Goal: Information Seeking & Learning: Check status

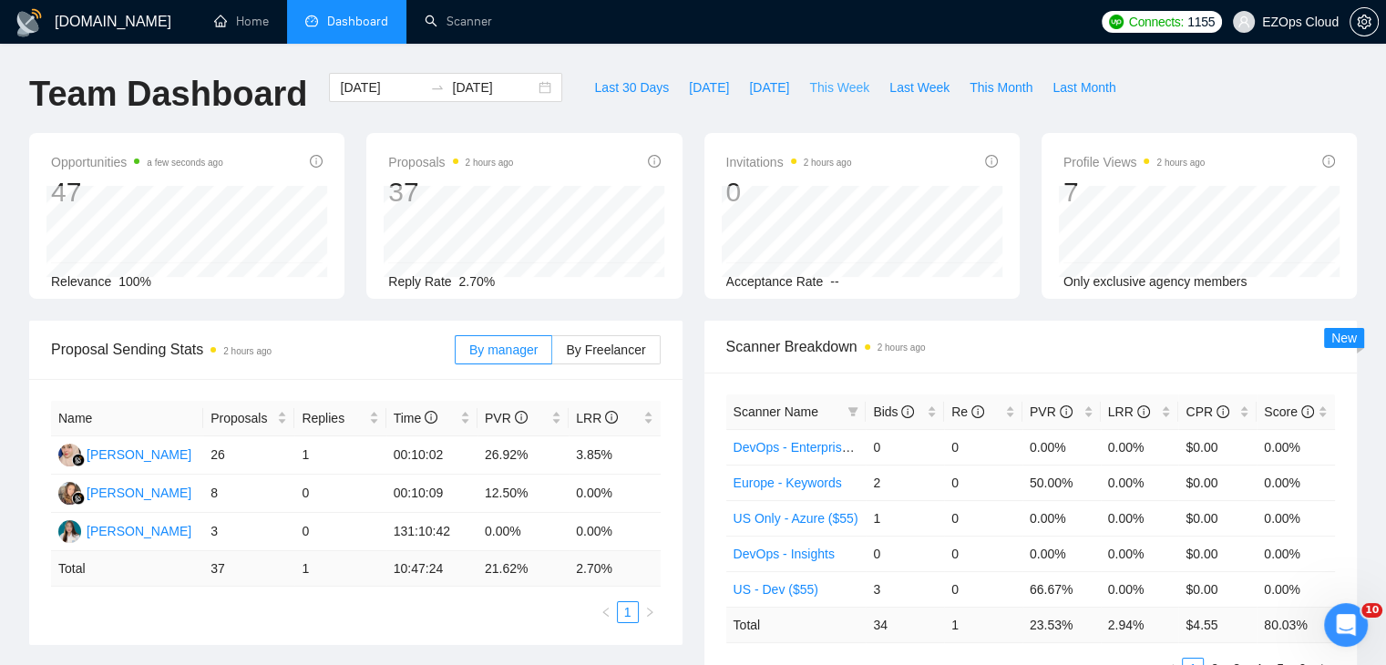
click at [828, 84] on span "This Week" at bounding box center [839, 87] width 60 height 20
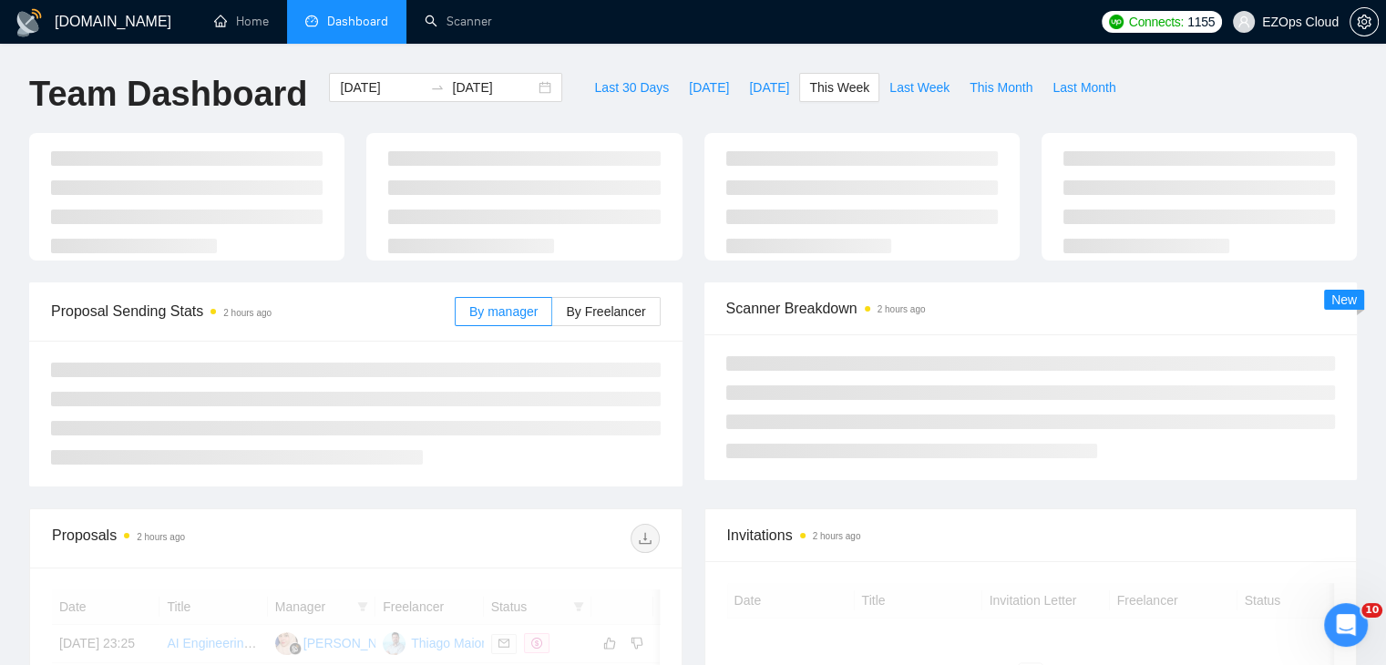
type input "[DATE]"
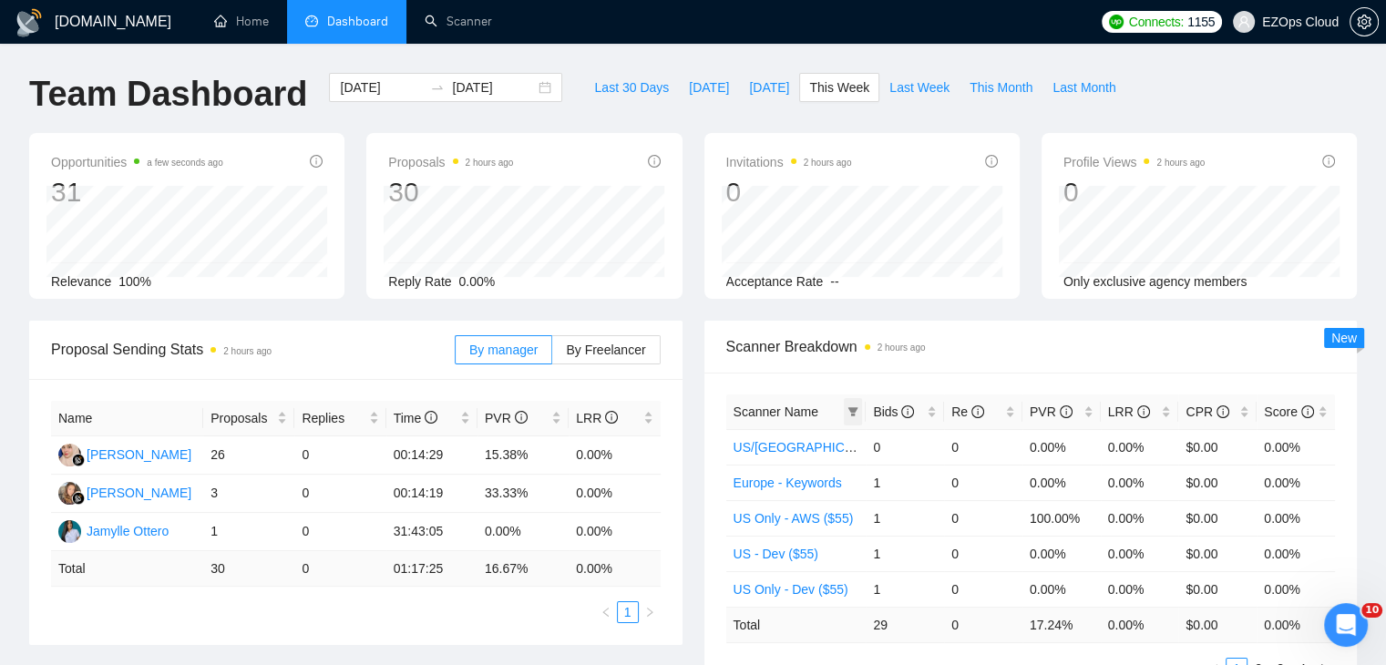
click at [859, 411] on span at bounding box center [853, 411] width 18 height 27
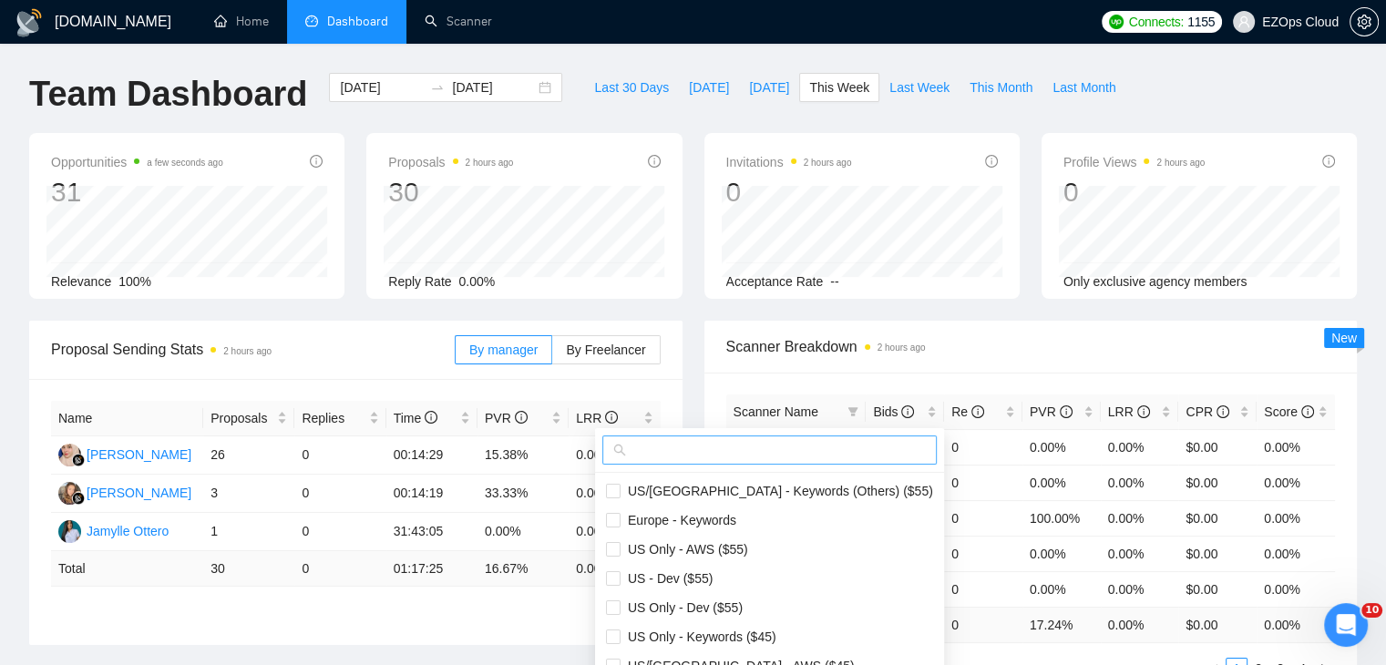
click at [797, 449] on input "text" at bounding box center [778, 450] width 296 height 20
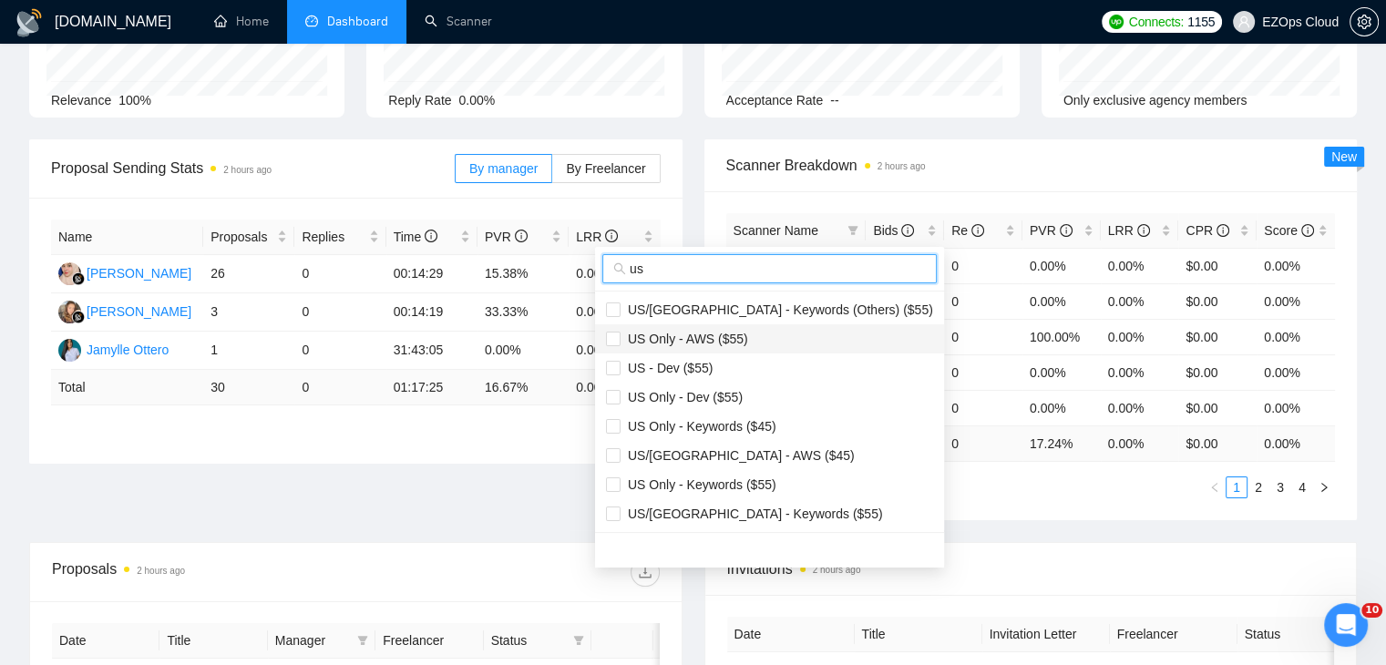
scroll to position [182, 0]
type input "us"
click at [742, 333] on span "US Only - AWS ($55)" at bounding box center [685, 338] width 128 height 15
checkbox input "true"
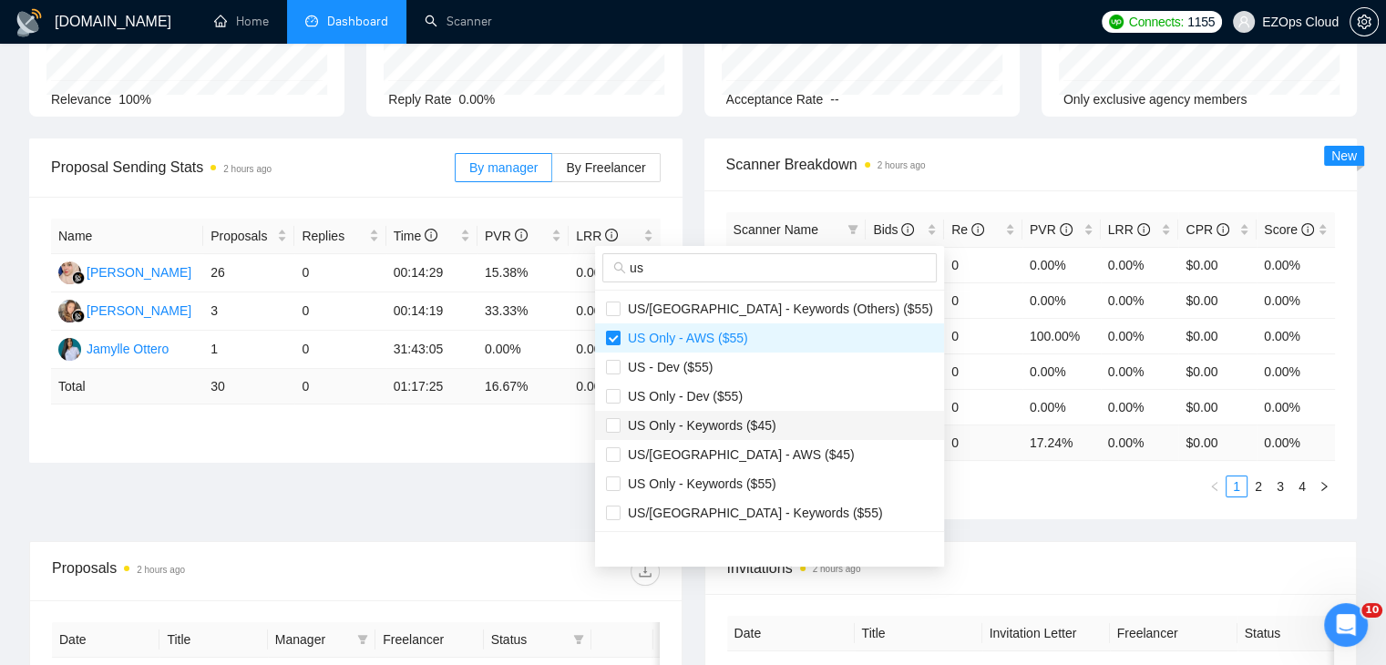
click at [756, 421] on span "US Only - Keywords ($45)" at bounding box center [699, 425] width 156 height 15
checkbox input "true"
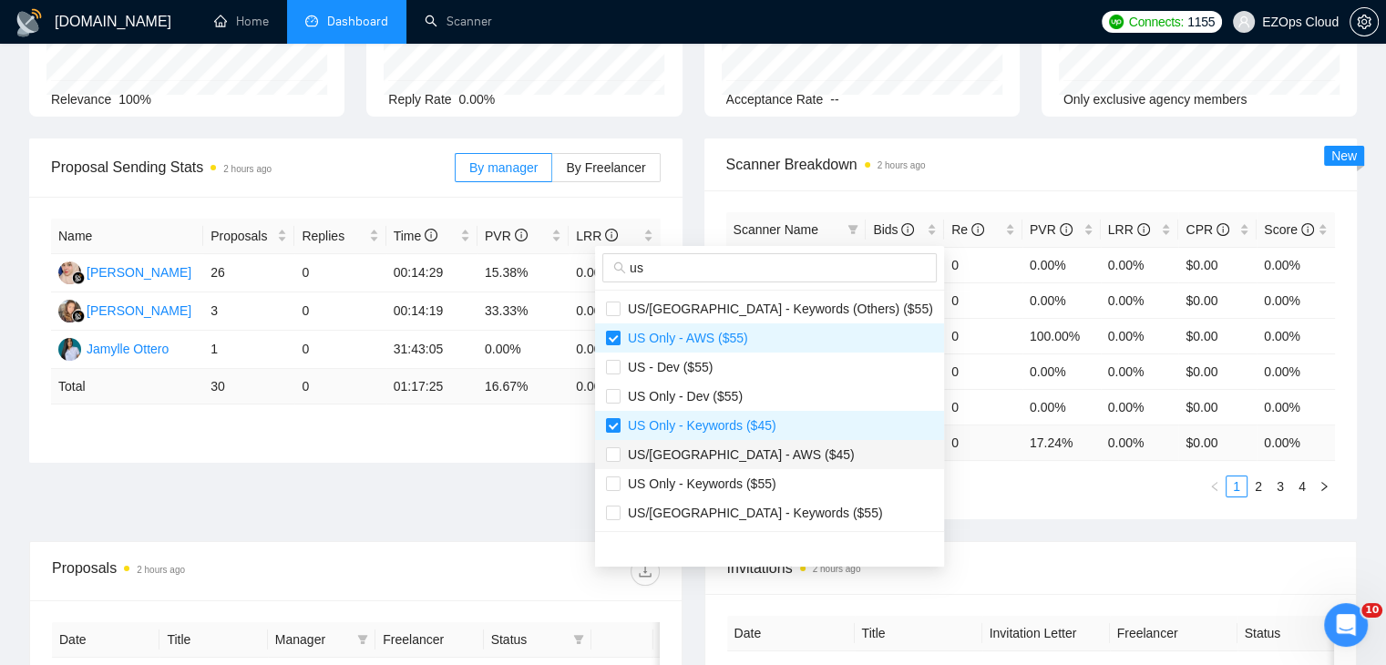
click at [761, 462] on span "US/[GEOGRAPHIC_DATA] - AWS ($45)" at bounding box center [769, 455] width 327 height 20
checkbox input "true"
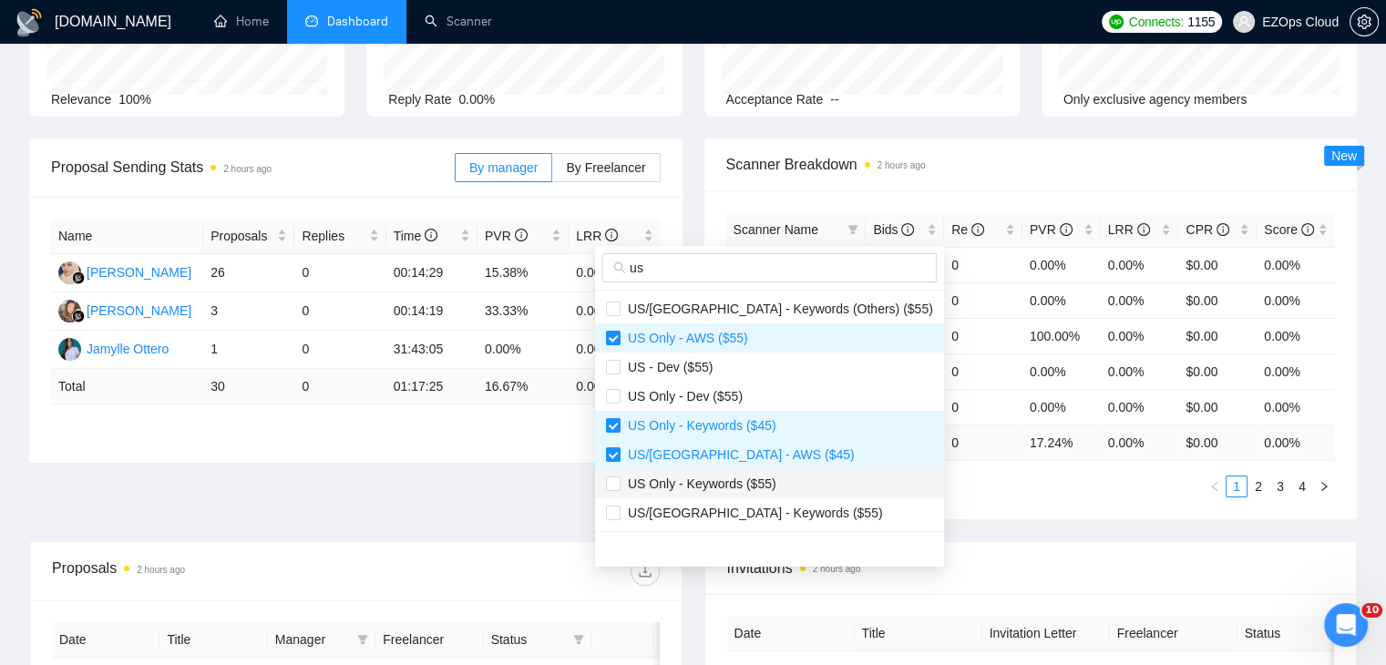
click at [766, 478] on span "US Only - Keywords ($55)" at bounding box center [699, 484] width 156 height 15
checkbox input "true"
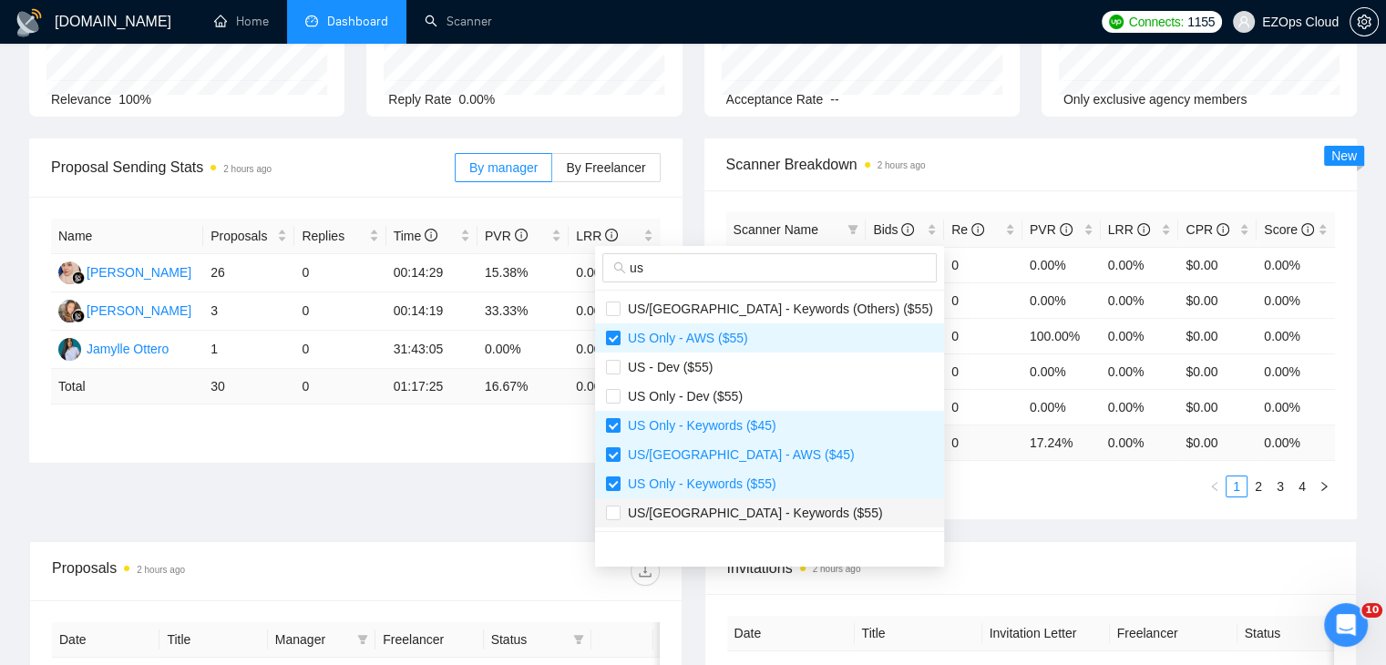
click at [779, 514] on span "US/[GEOGRAPHIC_DATA] - Keywords ($55)" at bounding box center [752, 513] width 262 height 15
checkbox input "true"
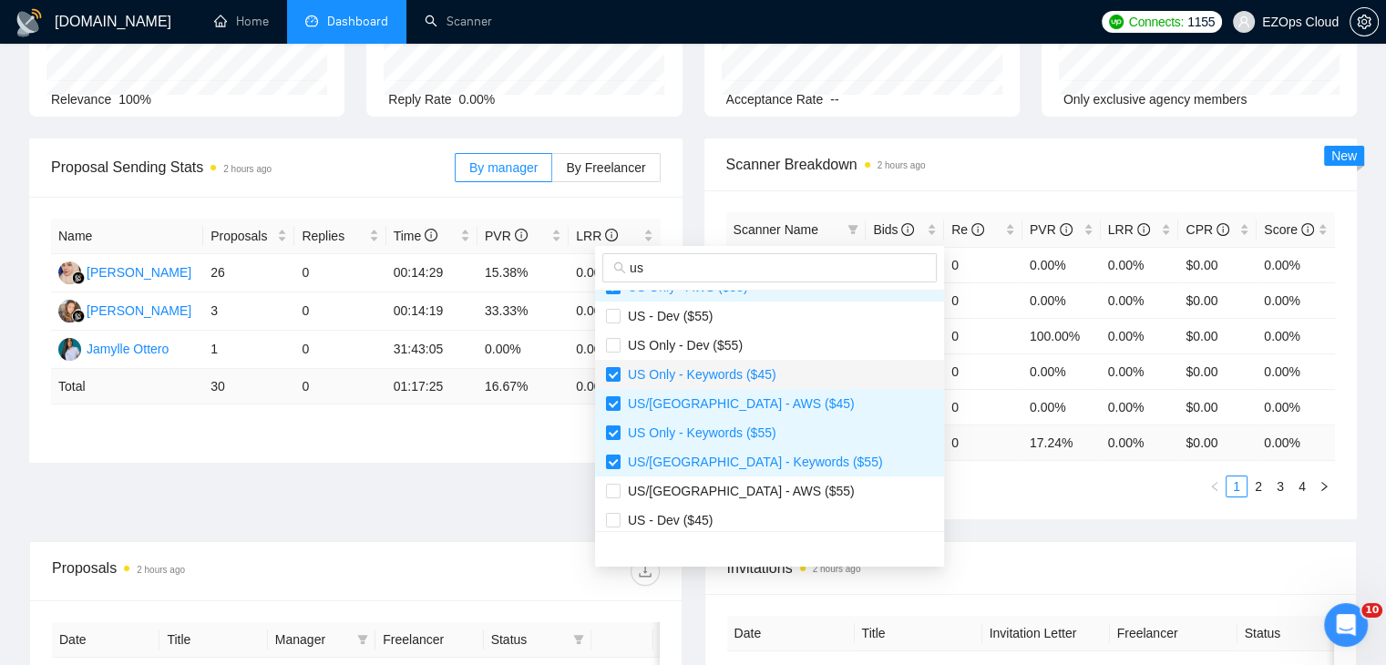
scroll to position [91, 0]
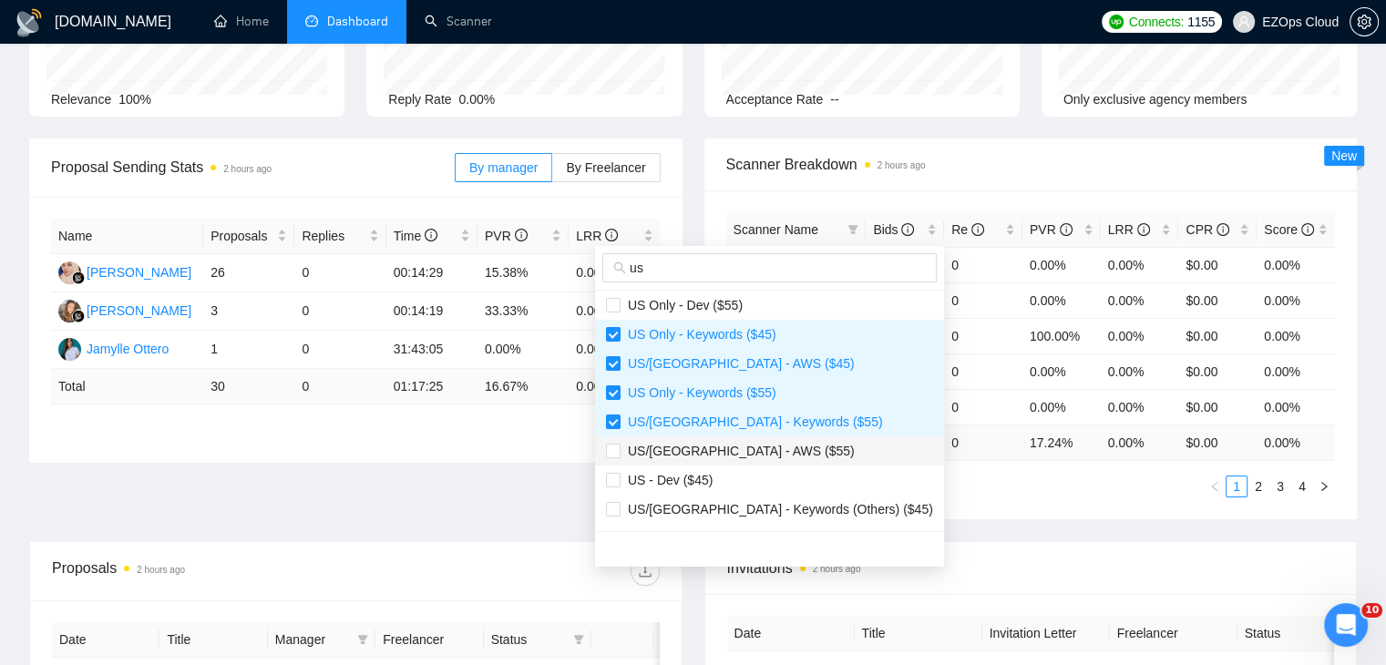
click at [764, 453] on span "US/[GEOGRAPHIC_DATA] - AWS ($55)" at bounding box center [769, 451] width 327 height 20
checkbox input "true"
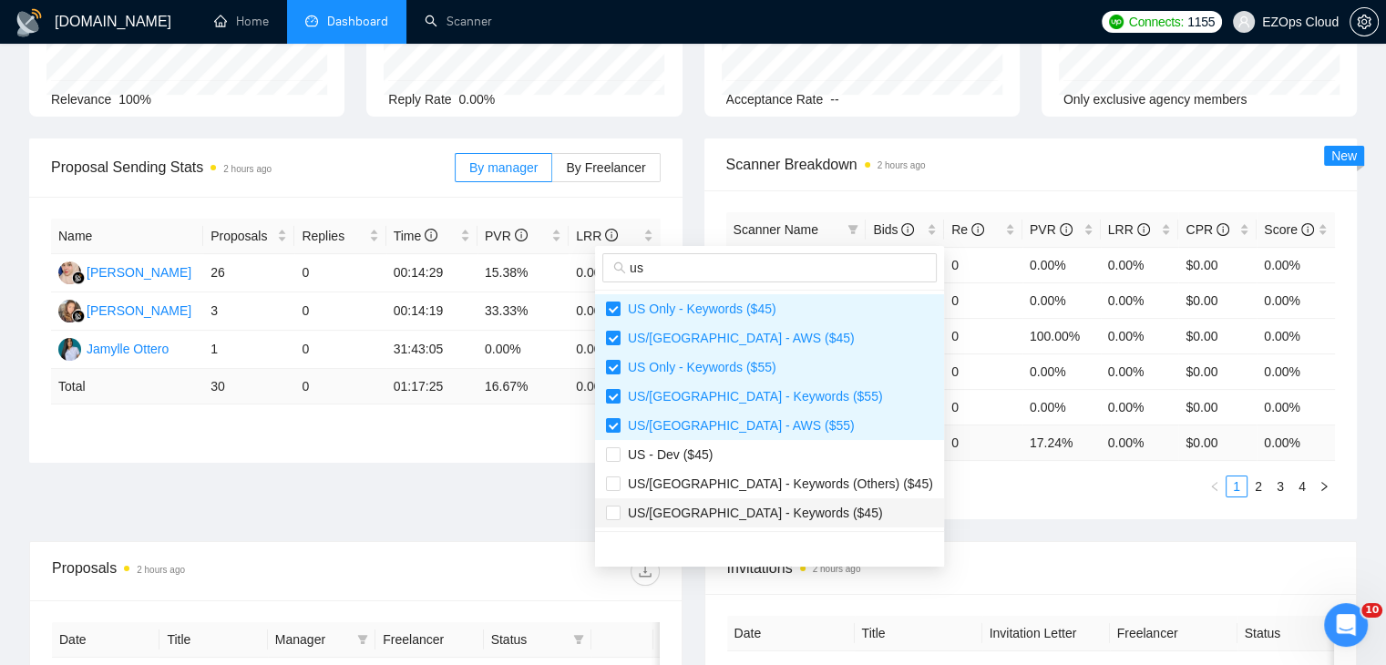
click at [776, 508] on span "US/[GEOGRAPHIC_DATA] - Keywords ($45)" at bounding box center [752, 513] width 262 height 15
checkbox input "true"
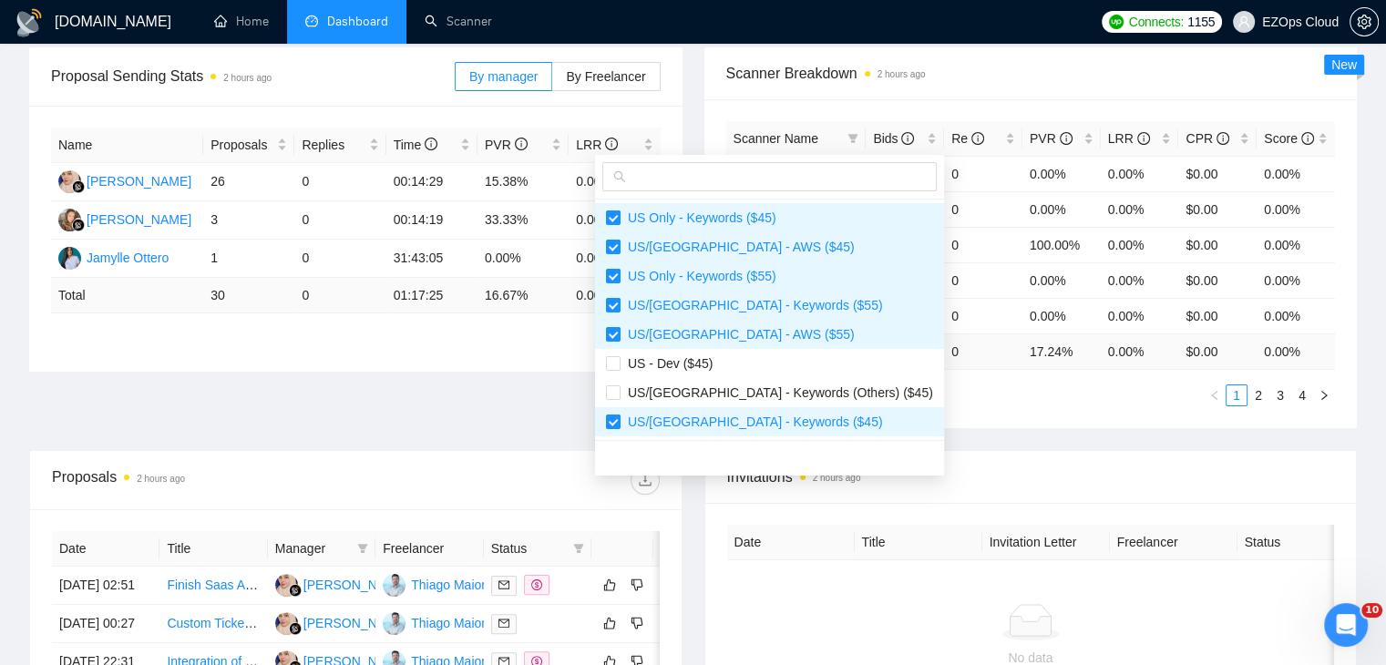
click at [930, 477] on span "Invitations 2 hours ago" at bounding box center [1031, 477] width 608 height 23
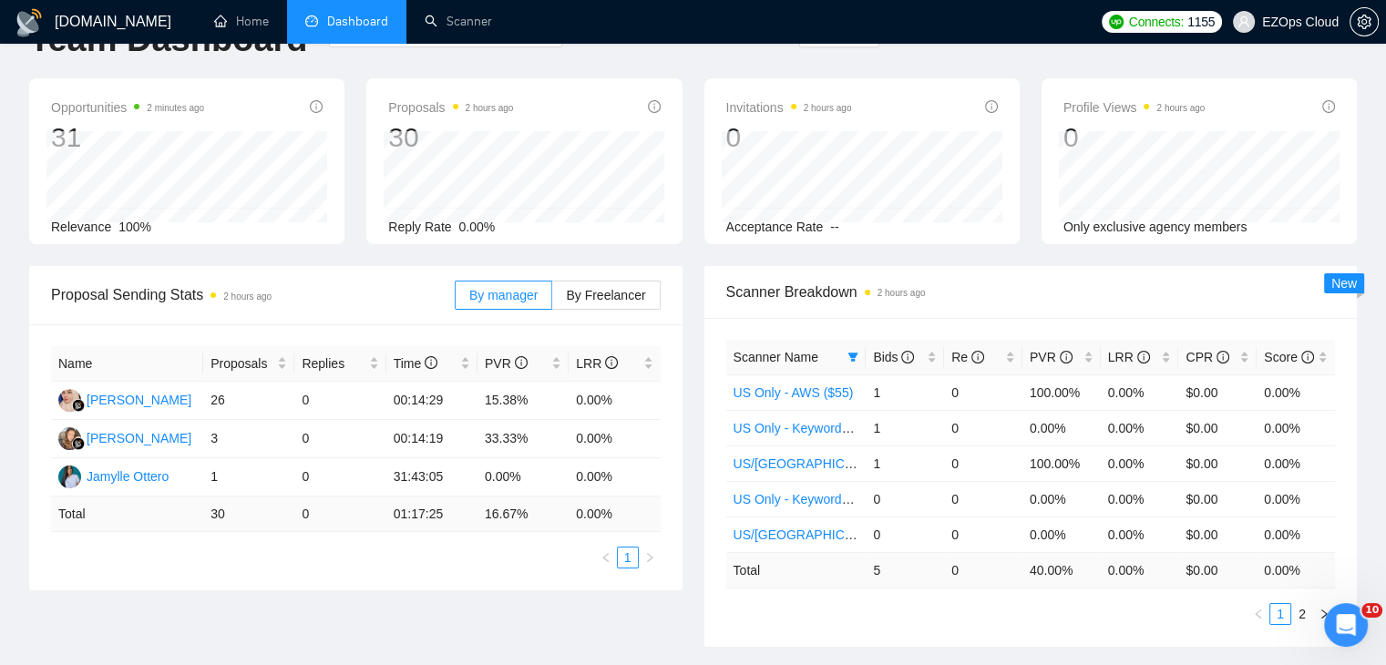
scroll to position [0, 0]
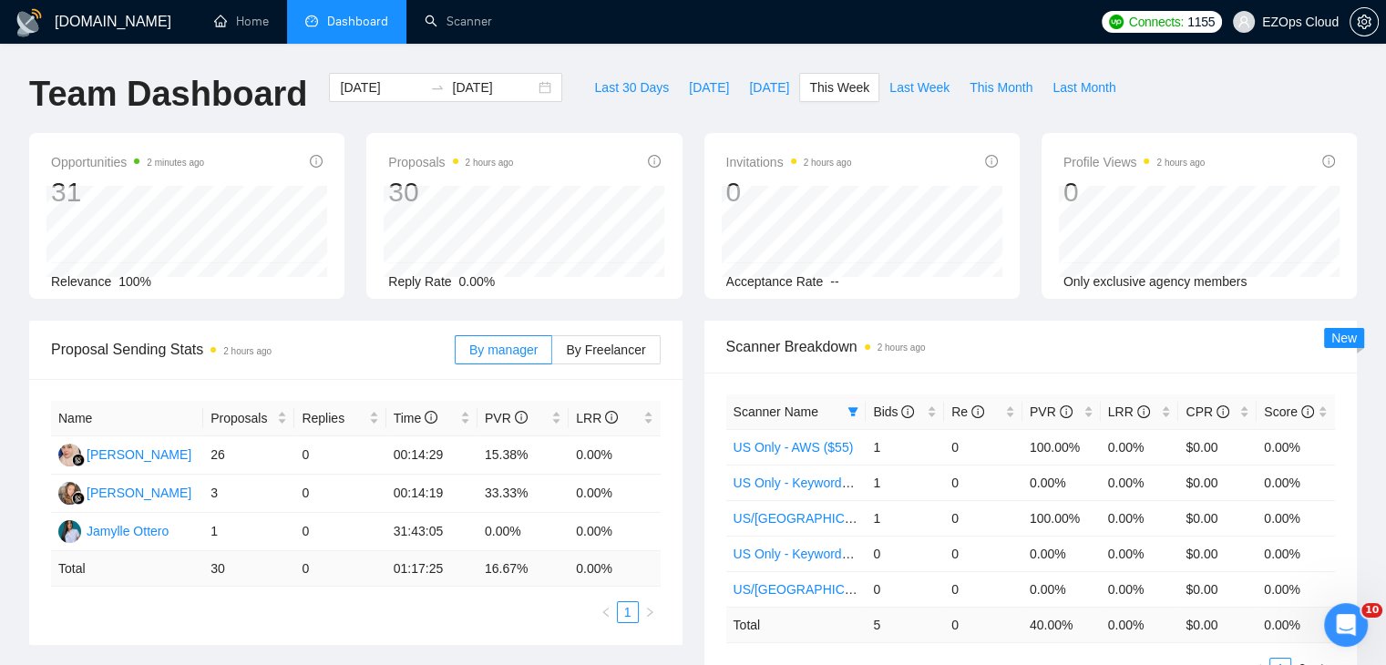
click at [893, 103] on div "Last 30 Days [DATE] [DATE] This Week Last Week This Month Last Month" at bounding box center [854, 103] width 563 height 60
click at [889, 95] on span "Last Week" at bounding box center [919, 87] width 60 height 20
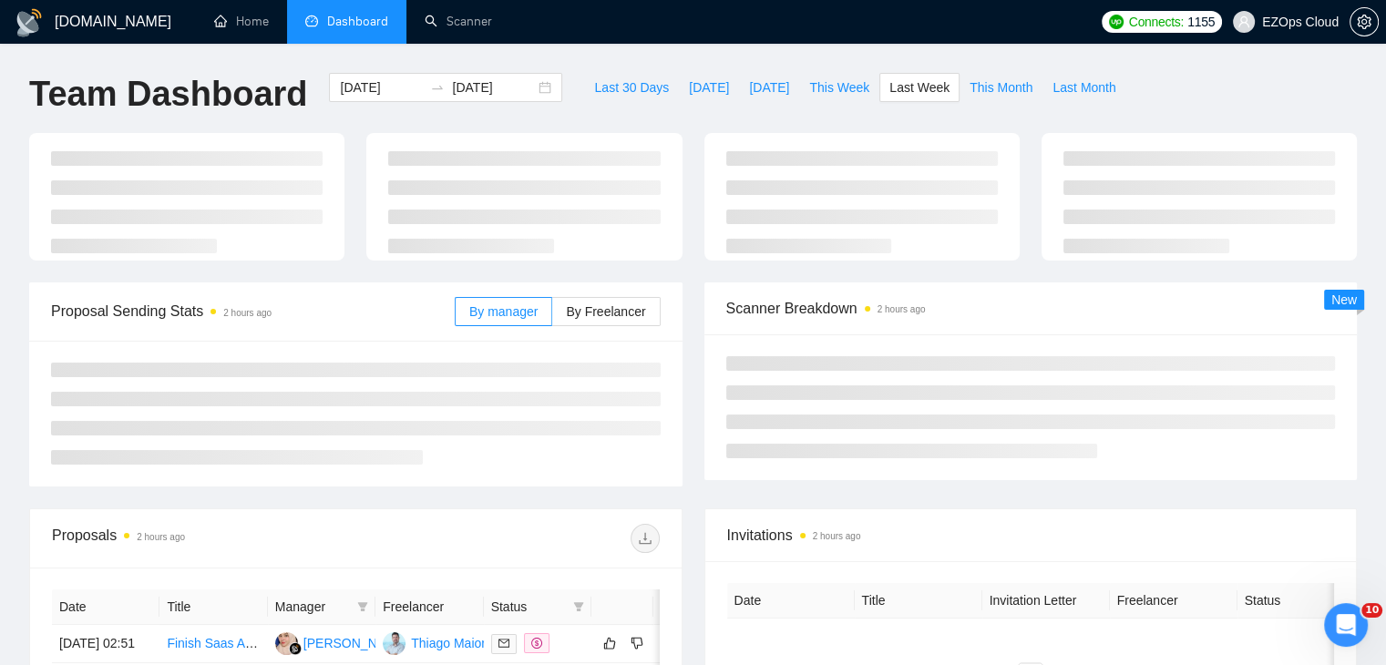
type input "[DATE]"
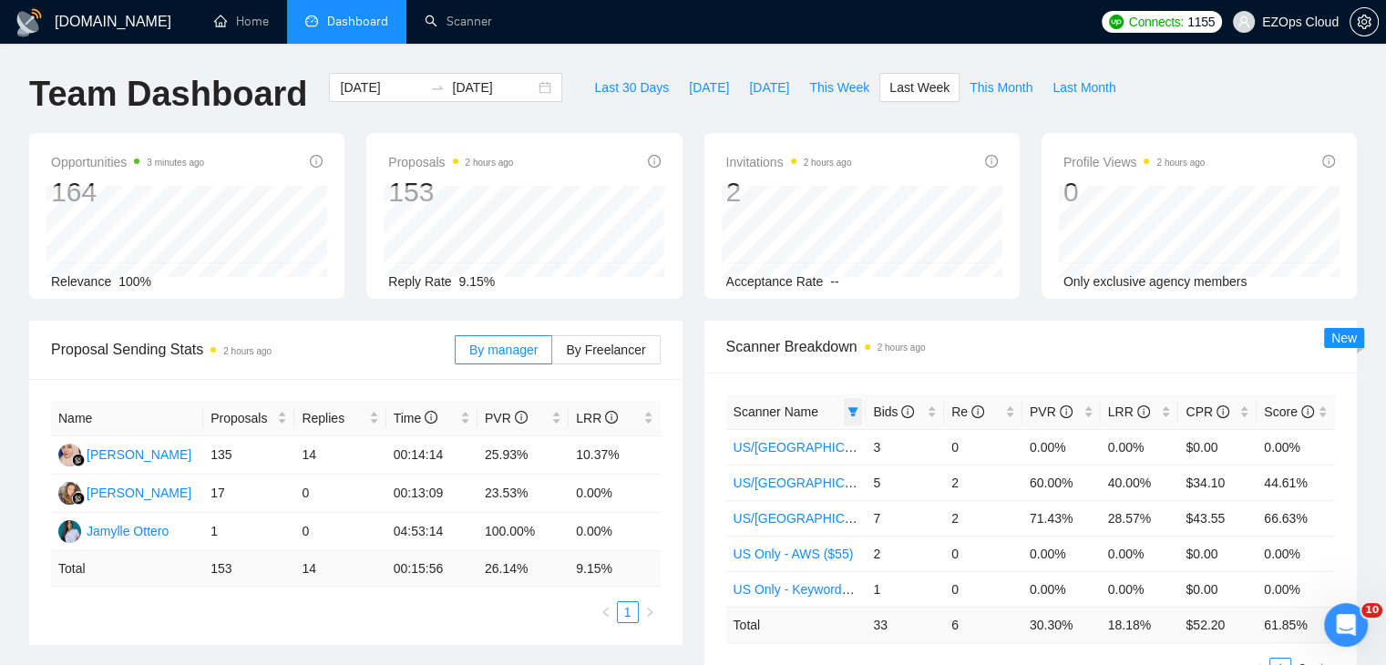
click at [855, 407] on icon "filter" at bounding box center [853, 411] width 10 height 9
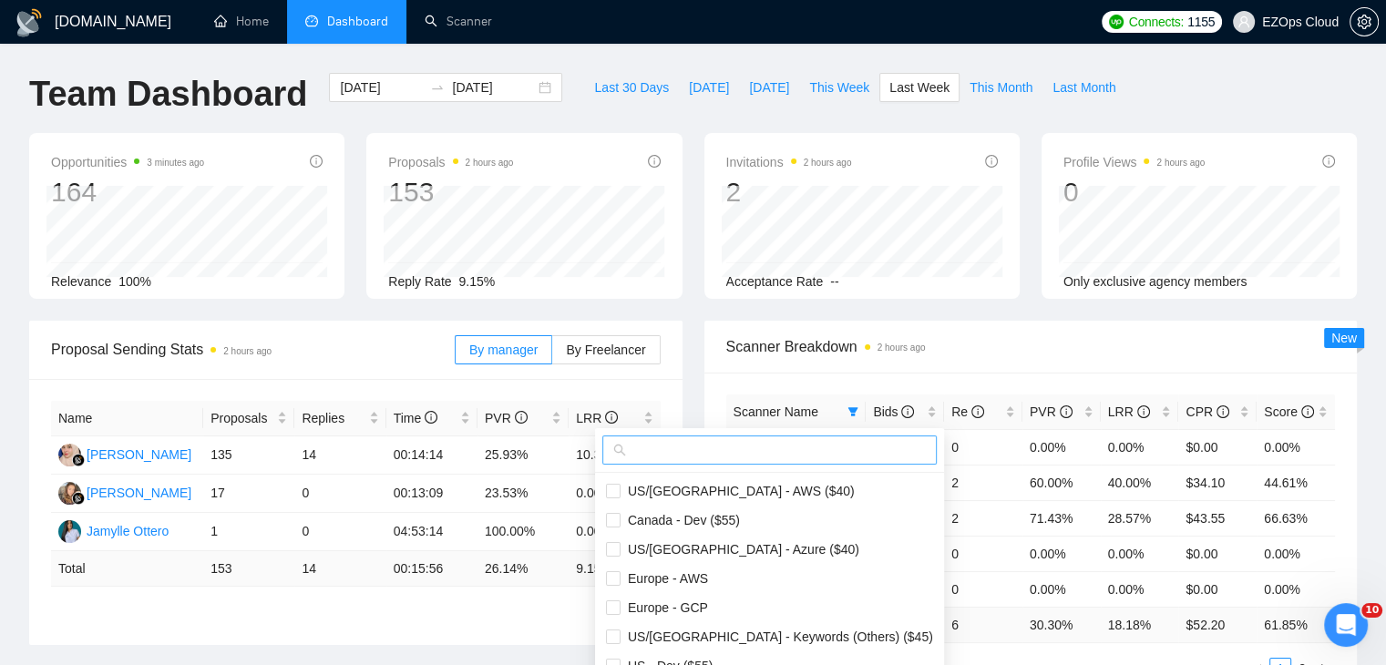
click at [794, 438] on span at bounding box center [769, 450] width 334 height 29
click at [729, 457] on input "text" at bounding box center [778, 450] width 296 height 20
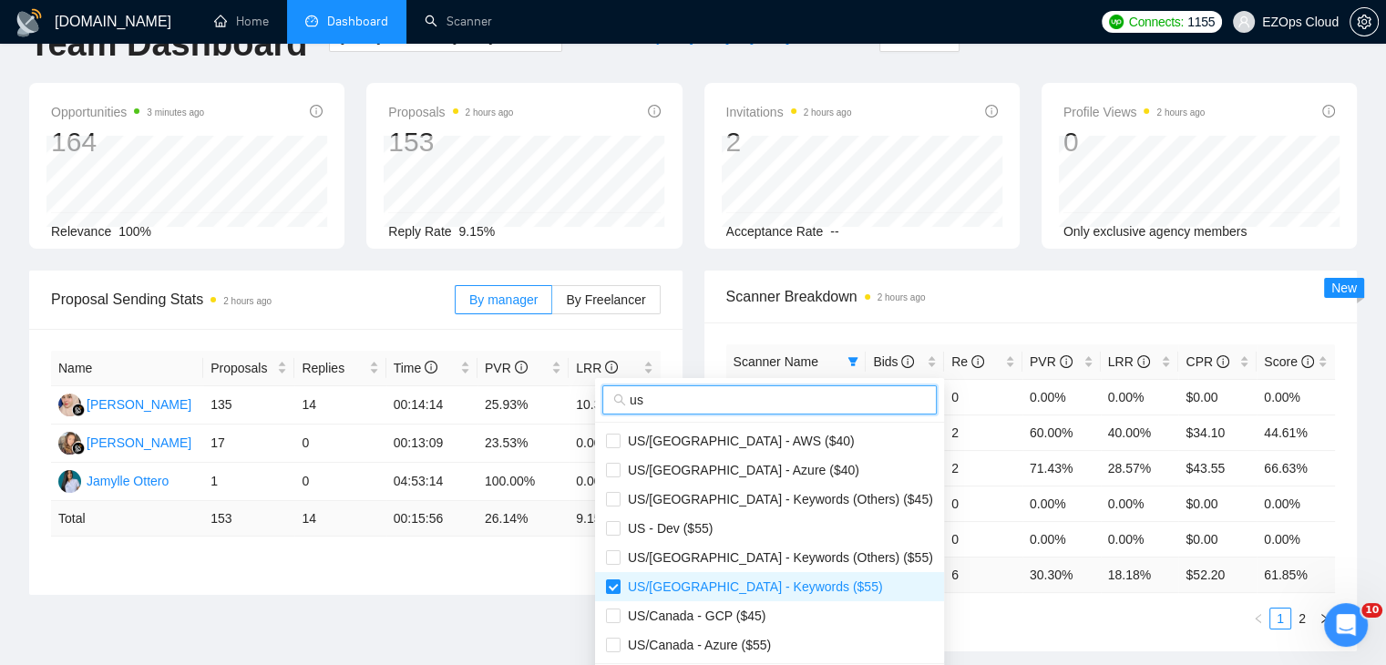
scroll to position [91, 0]
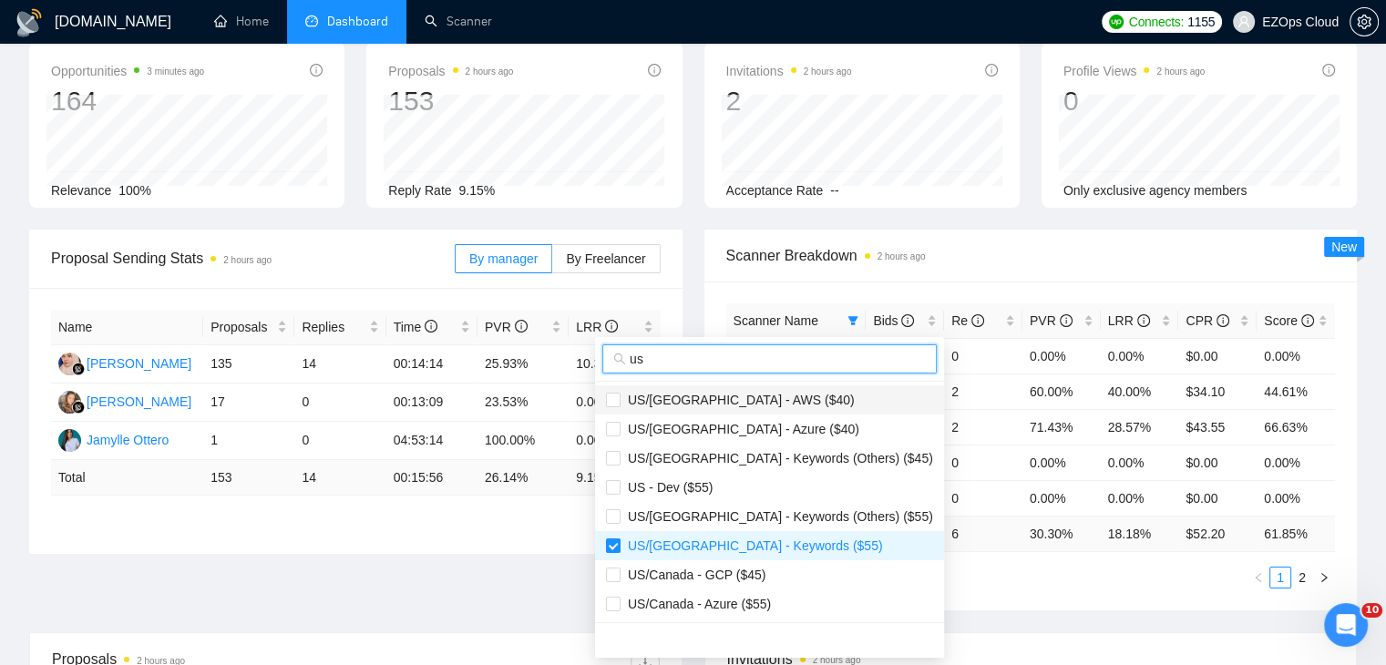
type input "us"
click at [780, 390] on span "US/[GEOGRAPHIC_DATA] - AWS ($40)" at bounding box center [769, 400] width 327 height 20
checkbox input "true"
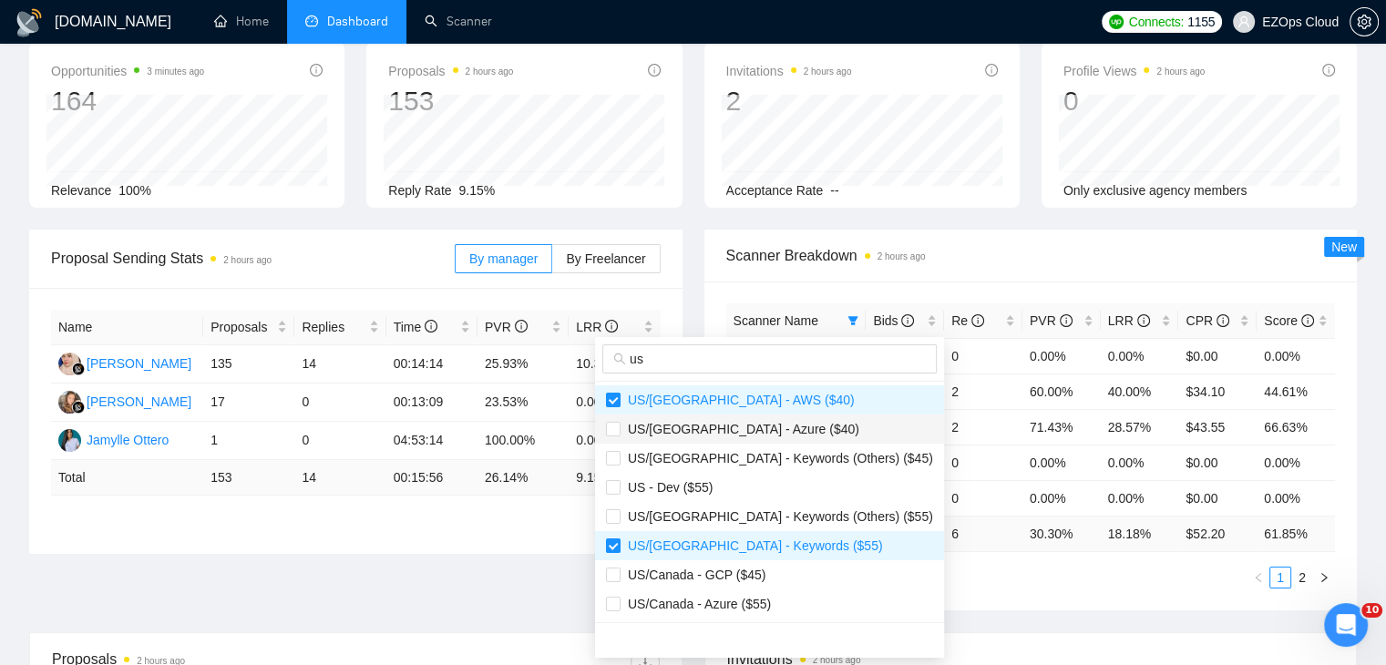
click at [766, 427] on span "US/[GEOGRAPHIC_DATA] - Azure ($40)" at bounding box center [769, 429] width 327 height 20
checkbox input "true"
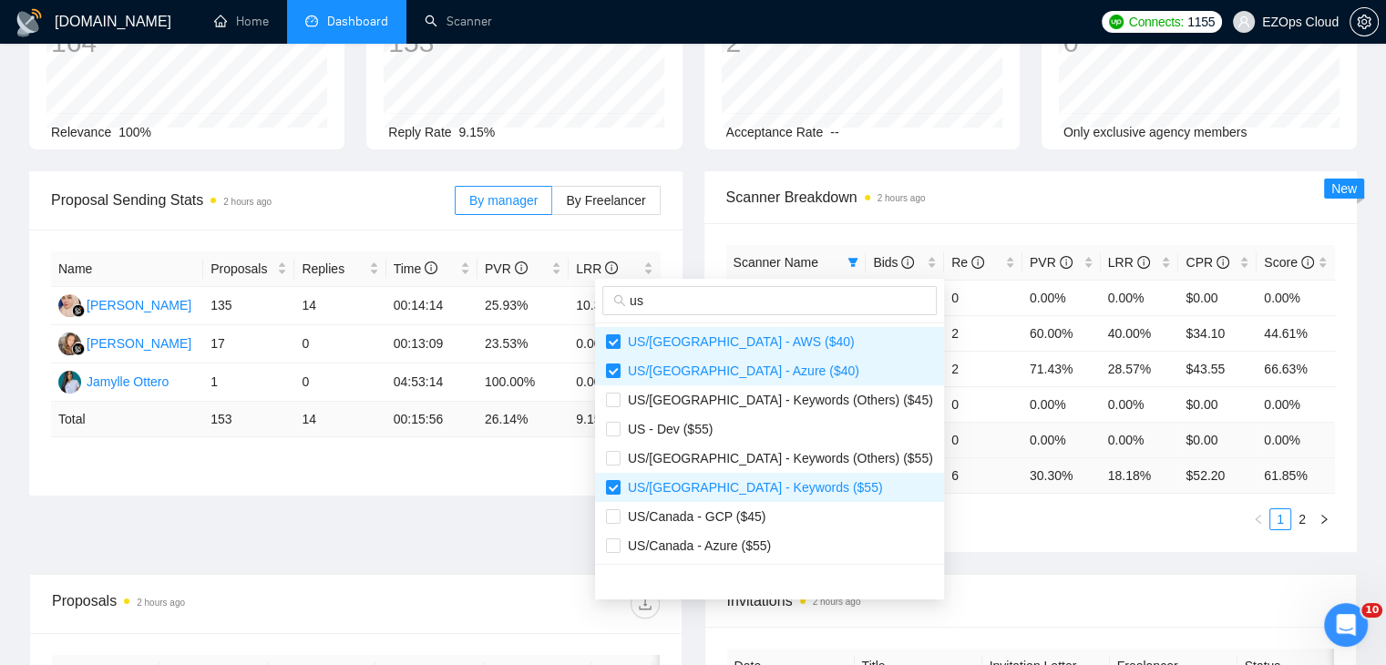
scroll to position [182, 0]
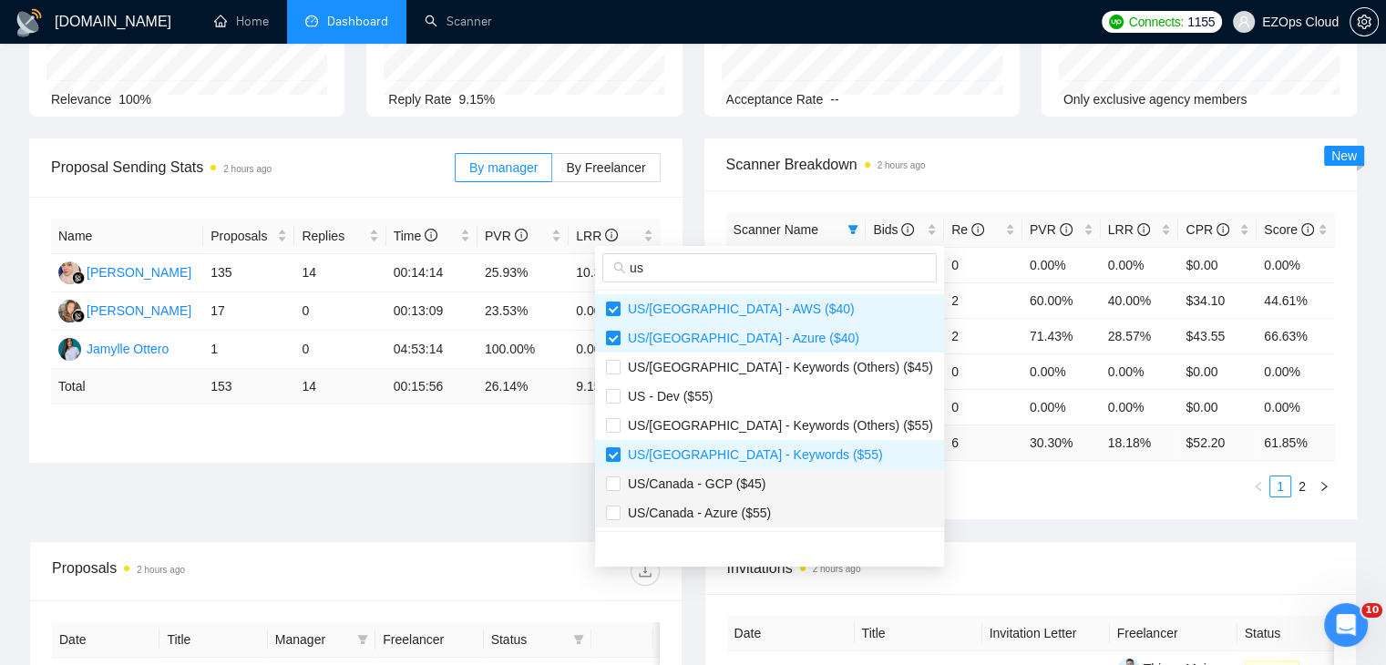
click at [739, 488] on span "US/Canada - GCP ($45)" at bounding box center [693, 484] width 145 height 15
checkbox input "true"
click at [758, 515] on span "US/Canada - Azure ($55)" at bounding box center [696, 513] width 150 height 15
checkbox input "true"
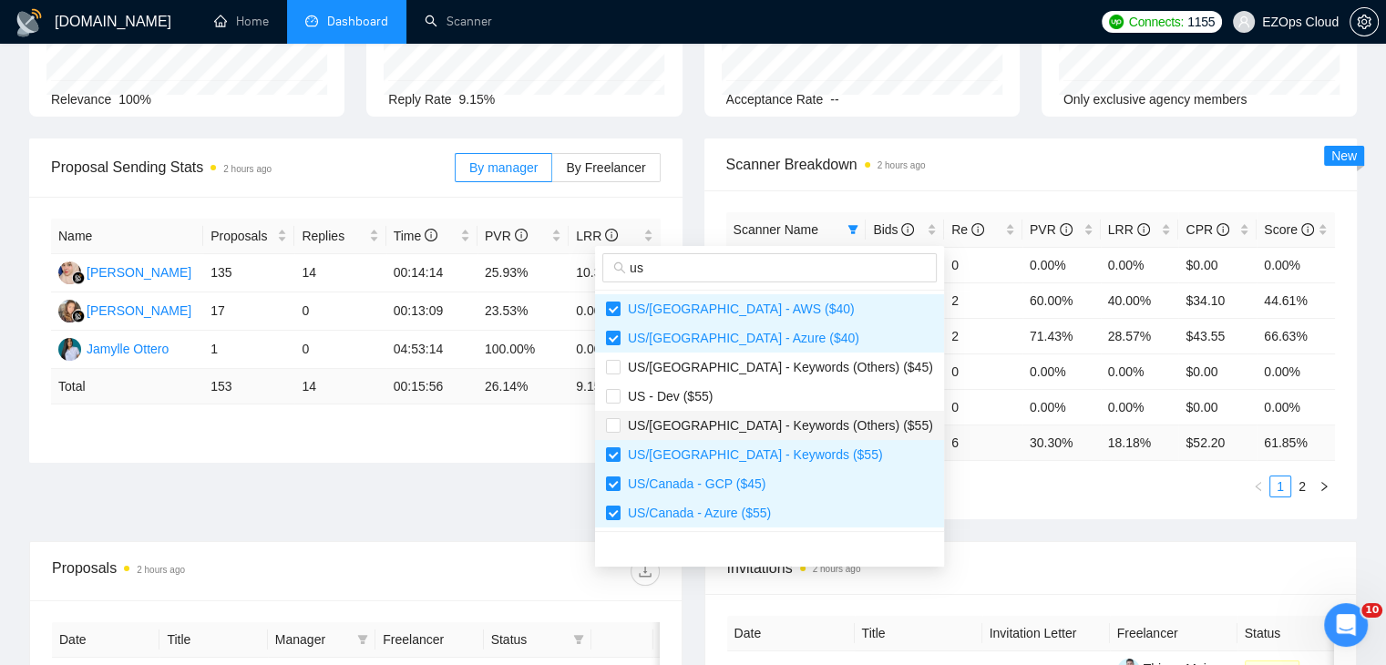
scroll to position [91, 0]
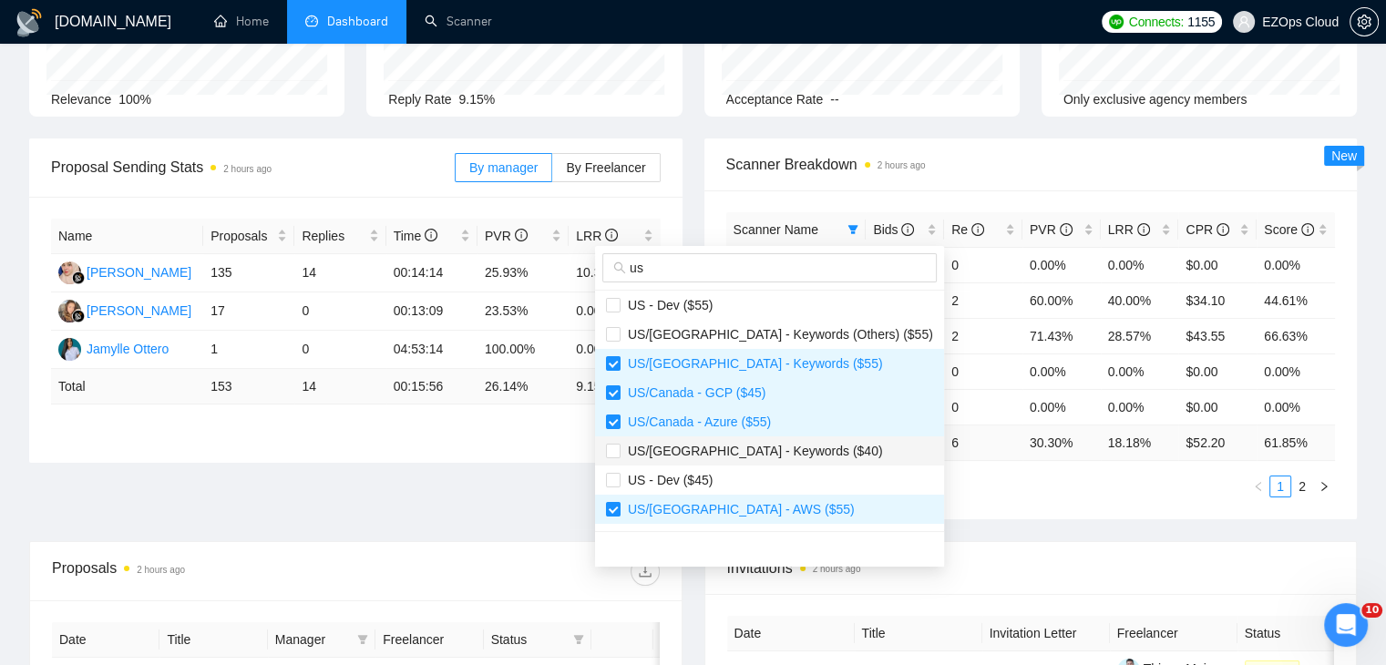
click at [763, 438] on li "US/[GEOGRAPHIC_DATA] - Keywords ($40)" at bounding box center [769, 451] width 349 height 29
checkbox input "true"
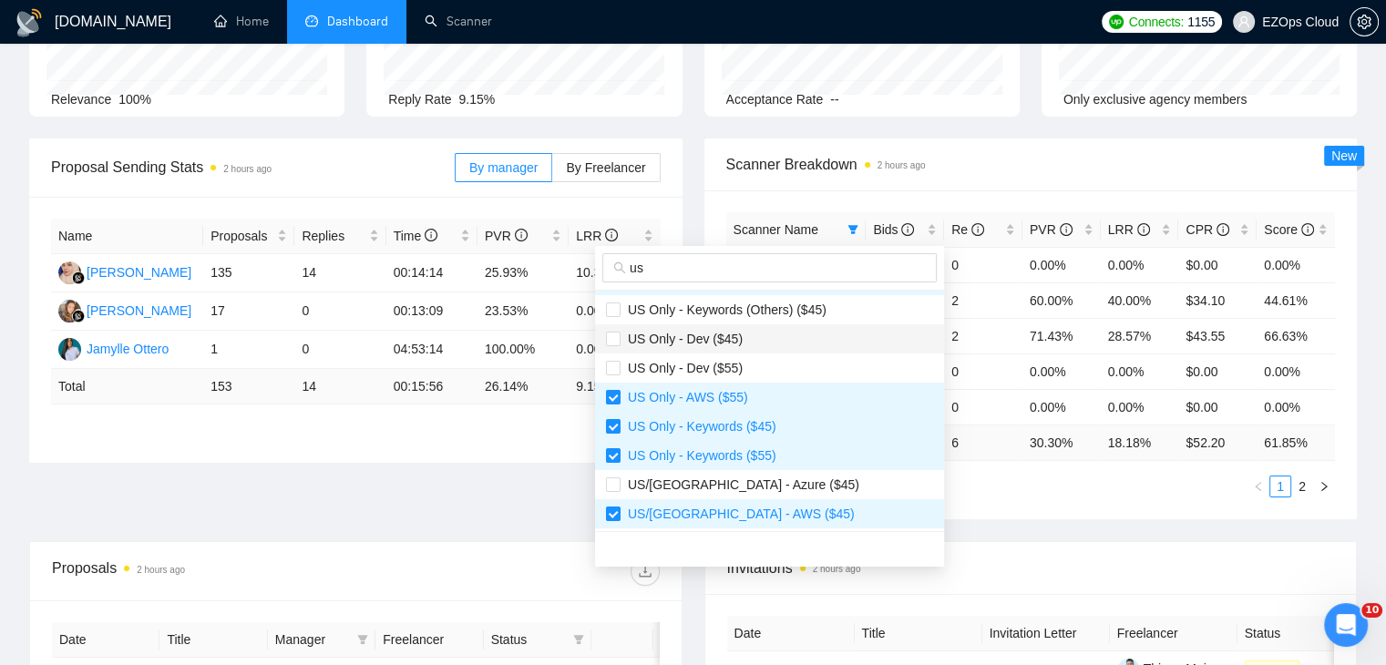
scroll to position [379, 0]
click at [774, 486] on span "US/[GEOGRAPHIC_DATA] - Azure ($45)" at bounding box center [769, 484] width 327 height 20
checkbox input "true"
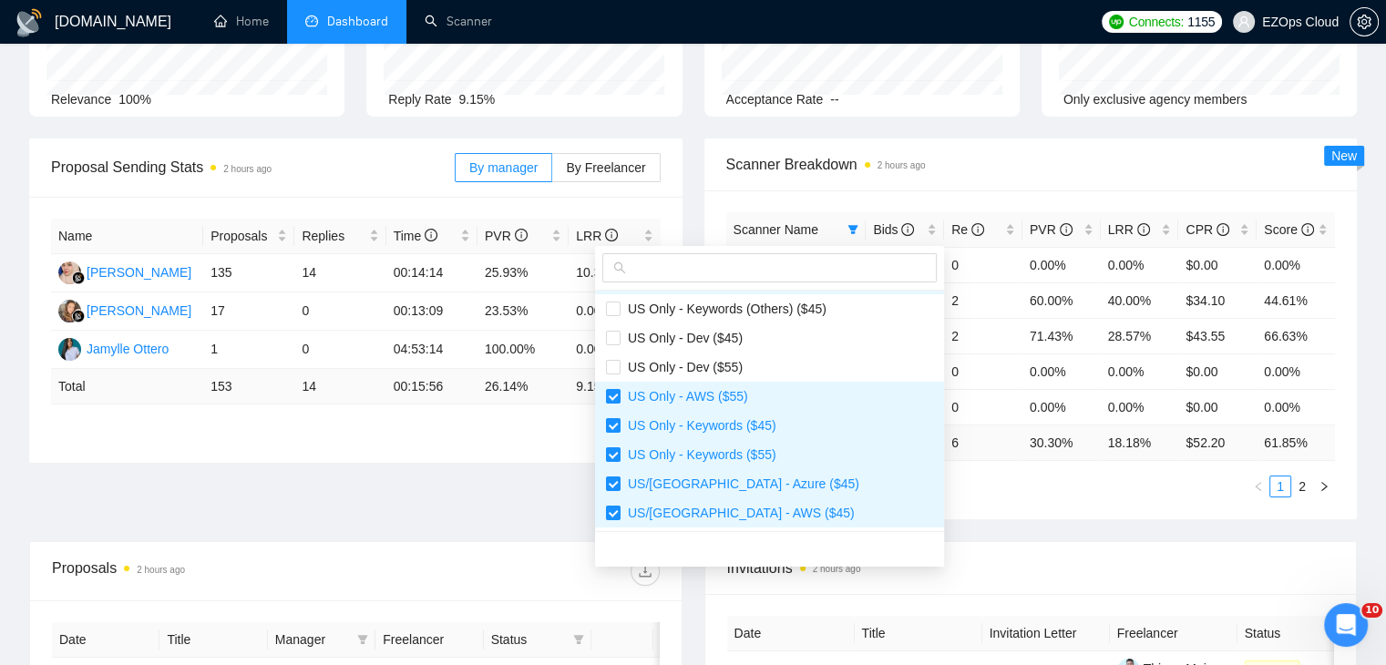
click at [992, 505] on div "Scanner Name Bids Re PVR LRR CPR Score [GEOGRAPHIC_DATA]/[GEOGRAPHIC_DATA] - Ke…" at bounding box center [1030, 354] width 653 height 329
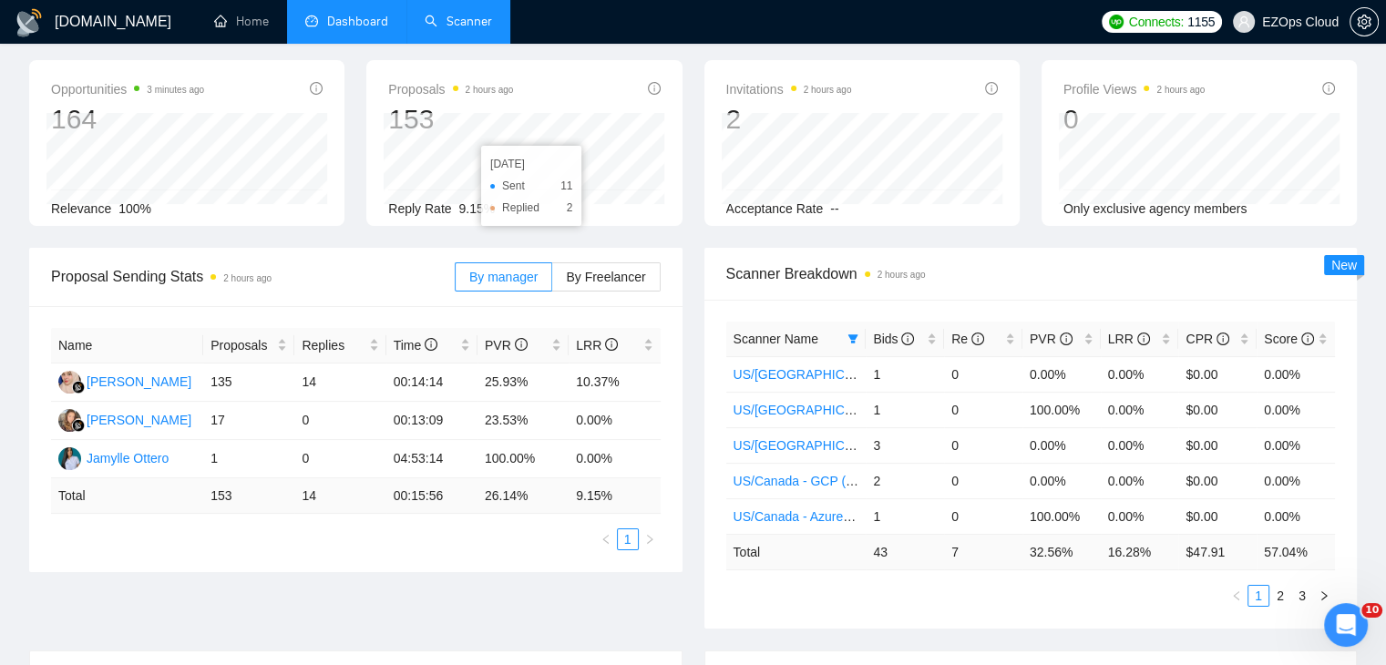
scroll to position [0, 0]
